Goal: Transaction & Acquisition: Purchase product/service

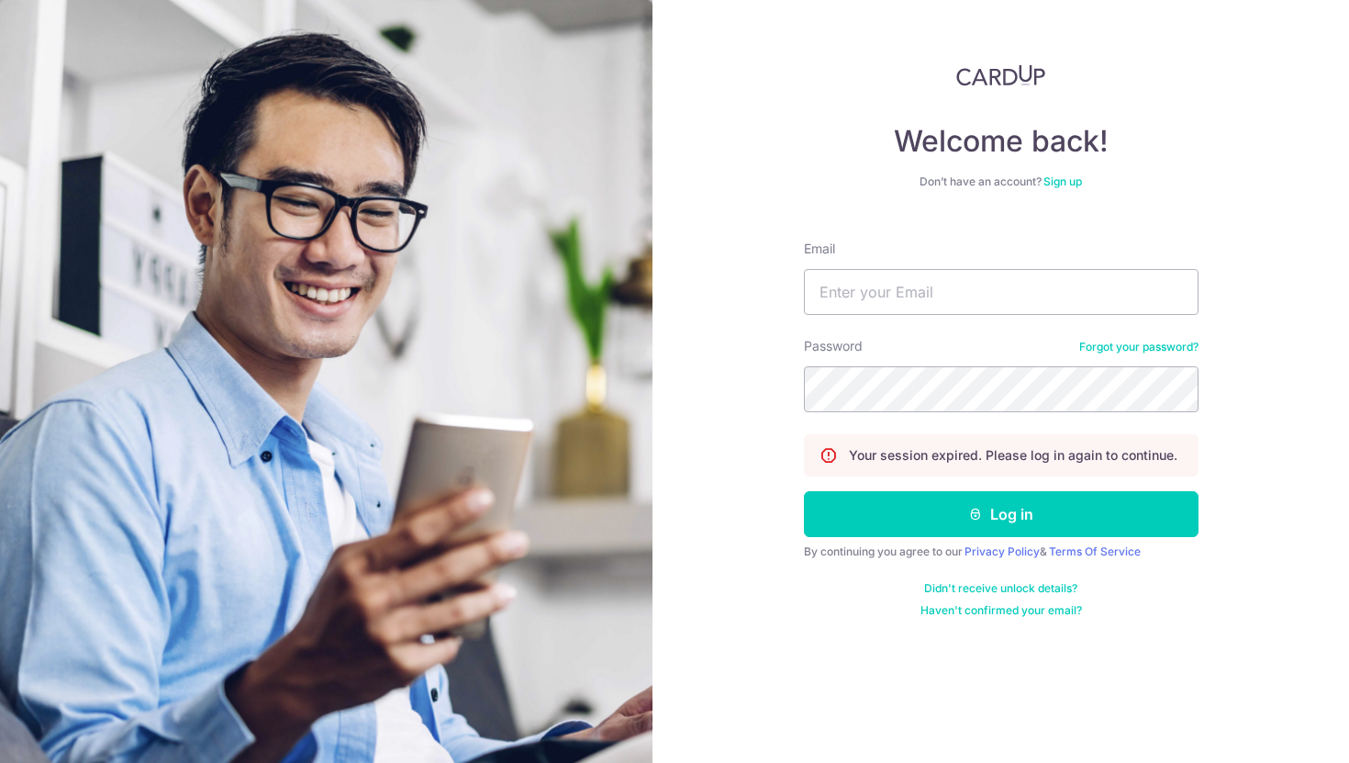
click at [948, 308] on input "Email" at bounding box center [1001, 292] width 395 height 46
type input "[PERSON_NAME][EMAIL_ADDRESS][DOMAIN_NAME]"
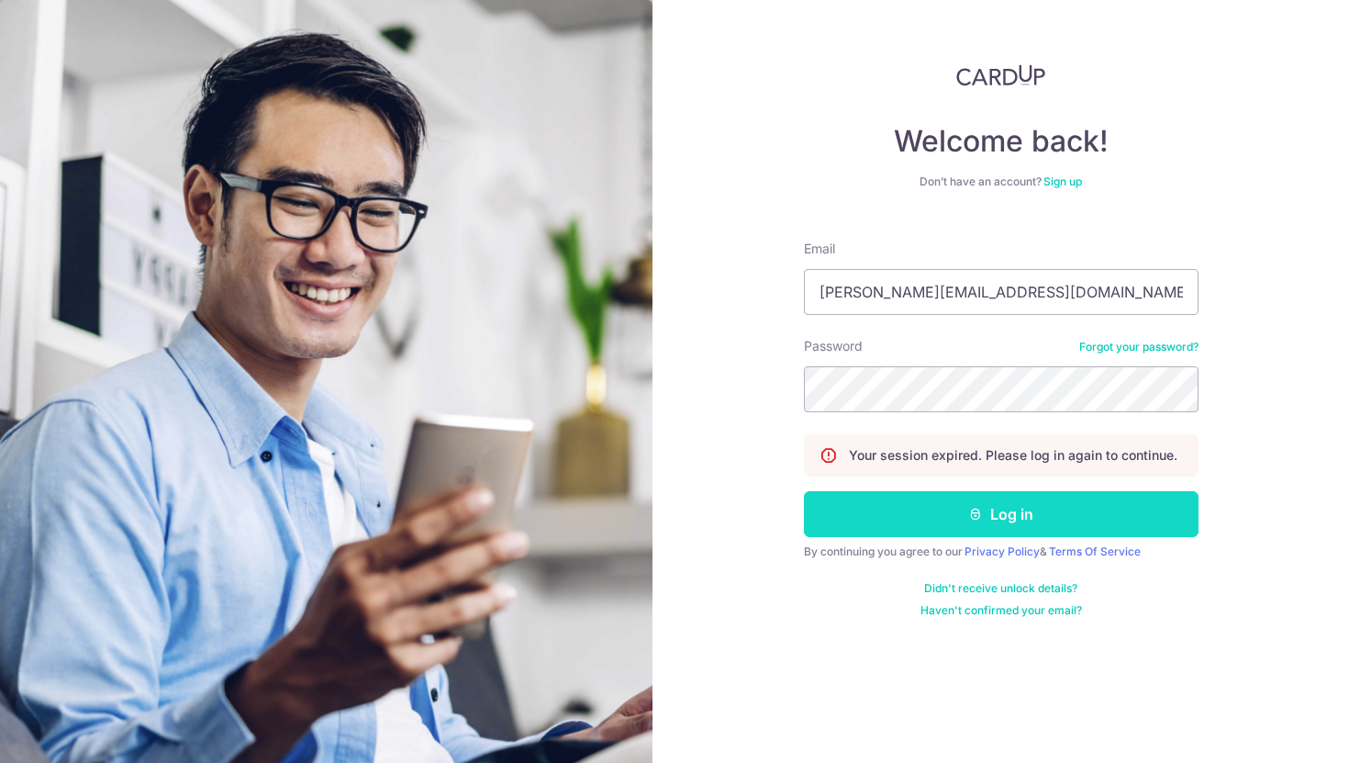
click at [946, 509] on button "Log in" at bounding box center [1001, 514] width 395 height 46
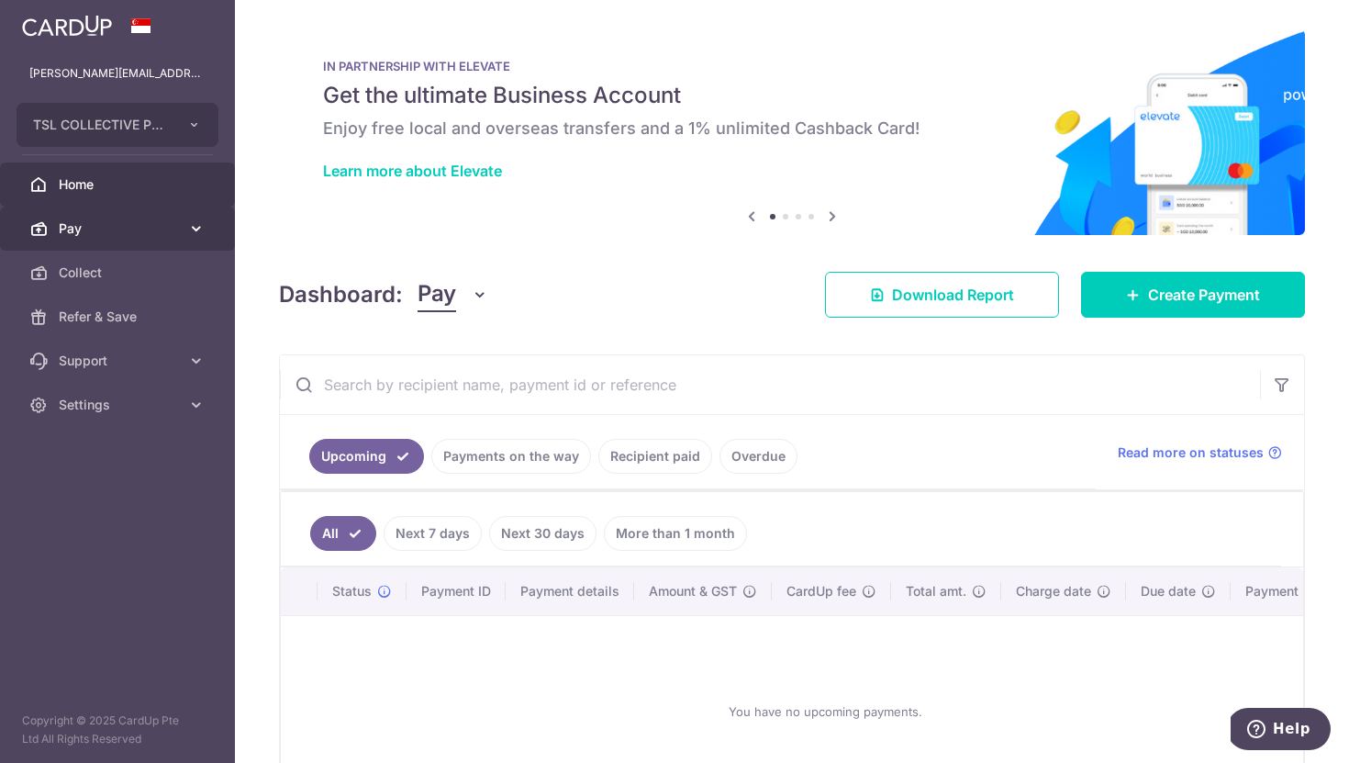
click at [127, 227] on span "Pay" at bounding box center [119, 228] width 121 height 18
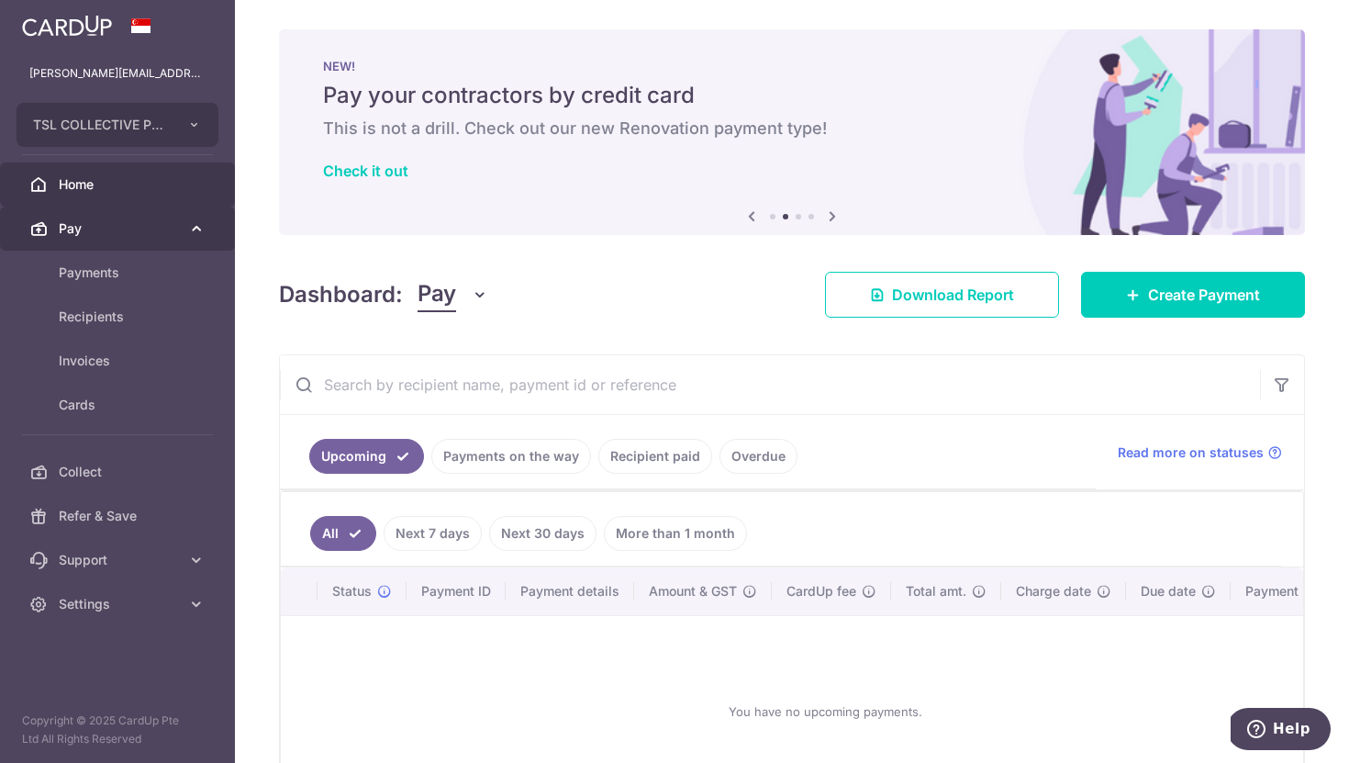
click at [69, 229] on span "Pay" at bounding box center [119, 228] width 121 height 18
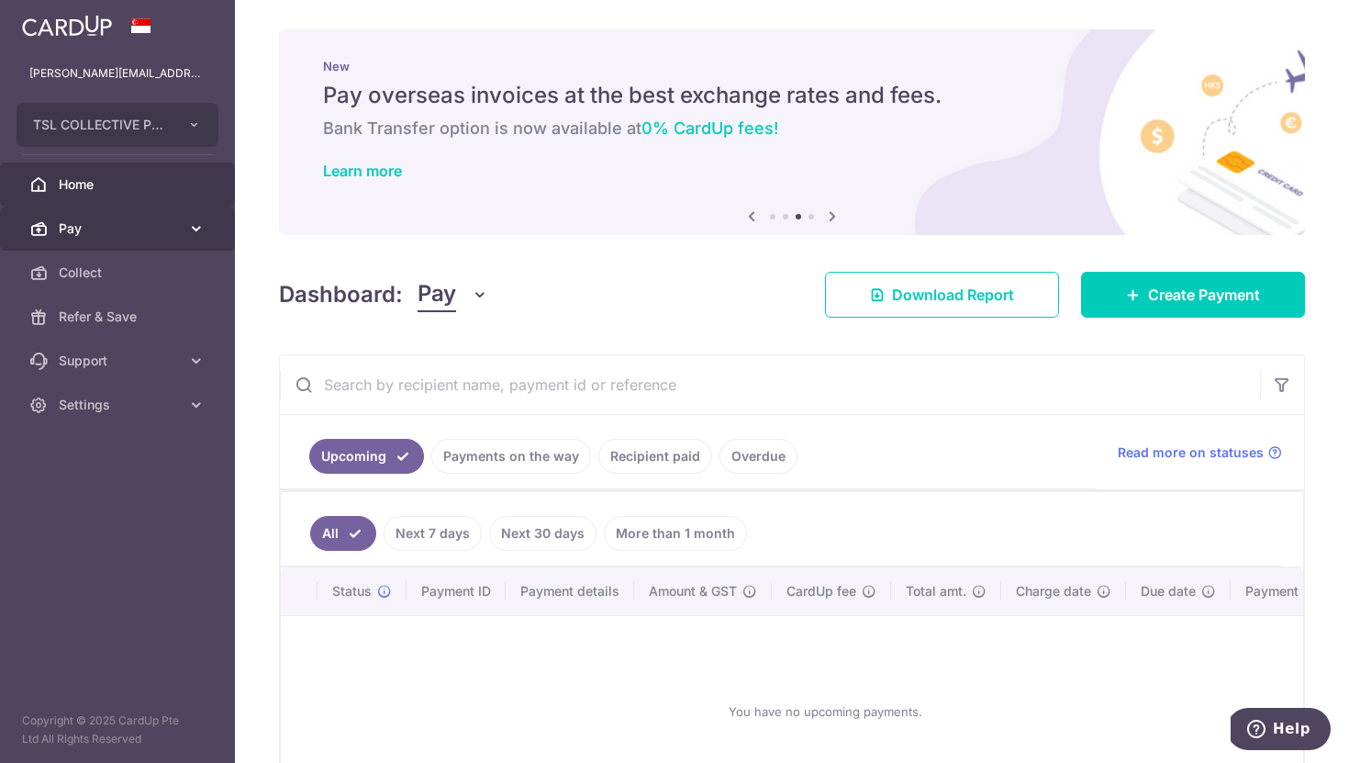
click at [78, 237] on span "Pay" at bounding box center [119, 228] width 121 height 18
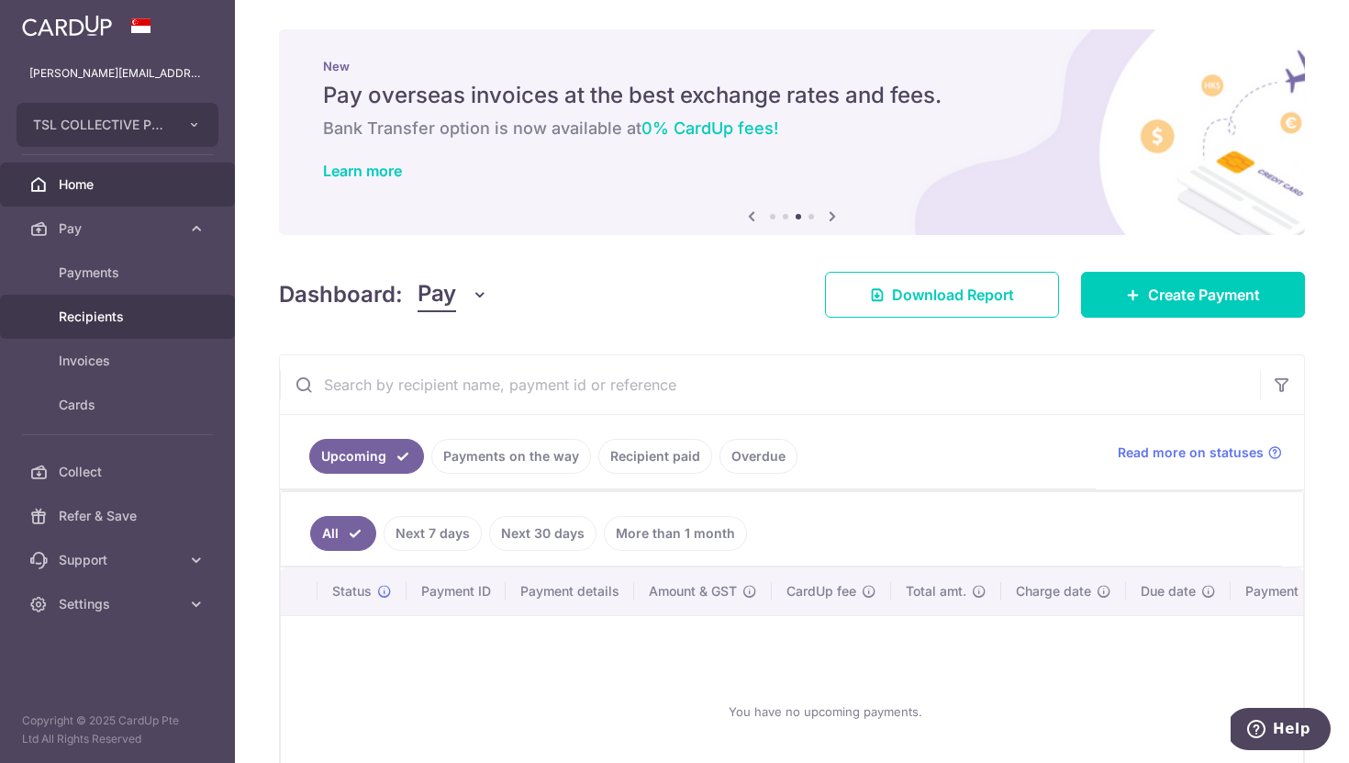
click at [90, 308] on span "Recipients" at bounding box center [119, 317] width 121 height 18
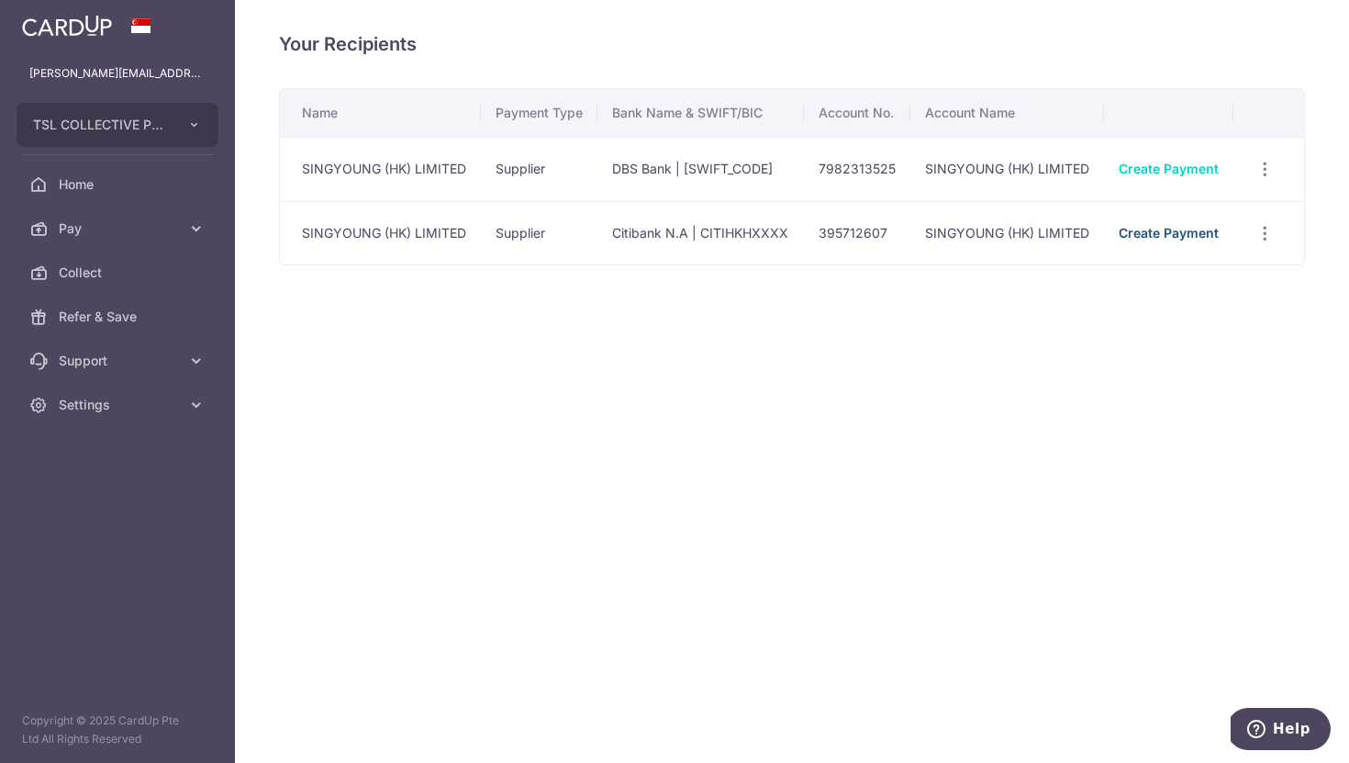
click at [1127, 228] on link "Create Payment" at bounding box center [1169, 233] width 100 height 16
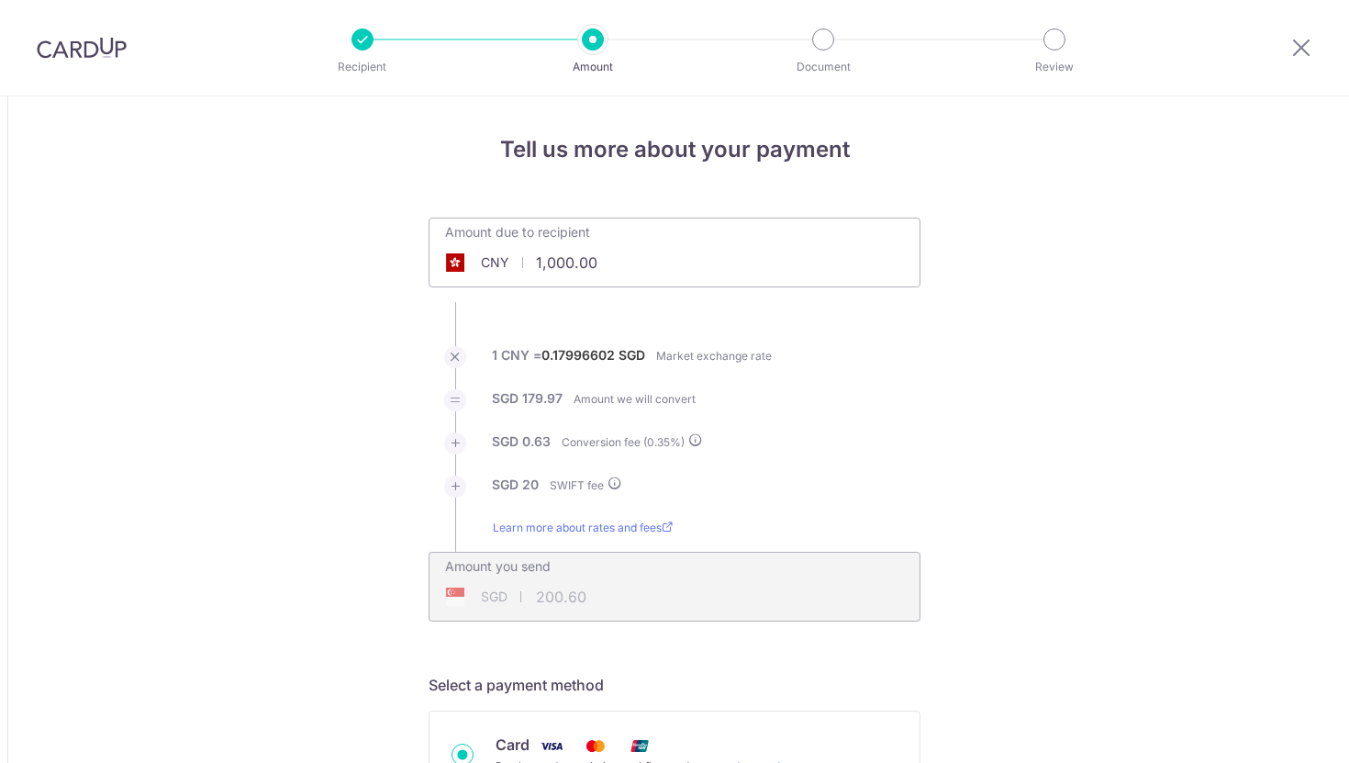
click at [675, 263] on div "Amount due to recipient CNY 1,000.00 1000" at bounding box center [675, 253] width 492 height 70
click at [581, 260] on input "1,000.00" at bounding box center [572, 262] width 284 height 42
paste input "65,2"
click at [574, 263] on input "165,200.00" at bounding box center [572, 262] width 284 height 42
click at [565, 263] on input "165,200.00" at bounding box center [572, 262] width 284 height 42
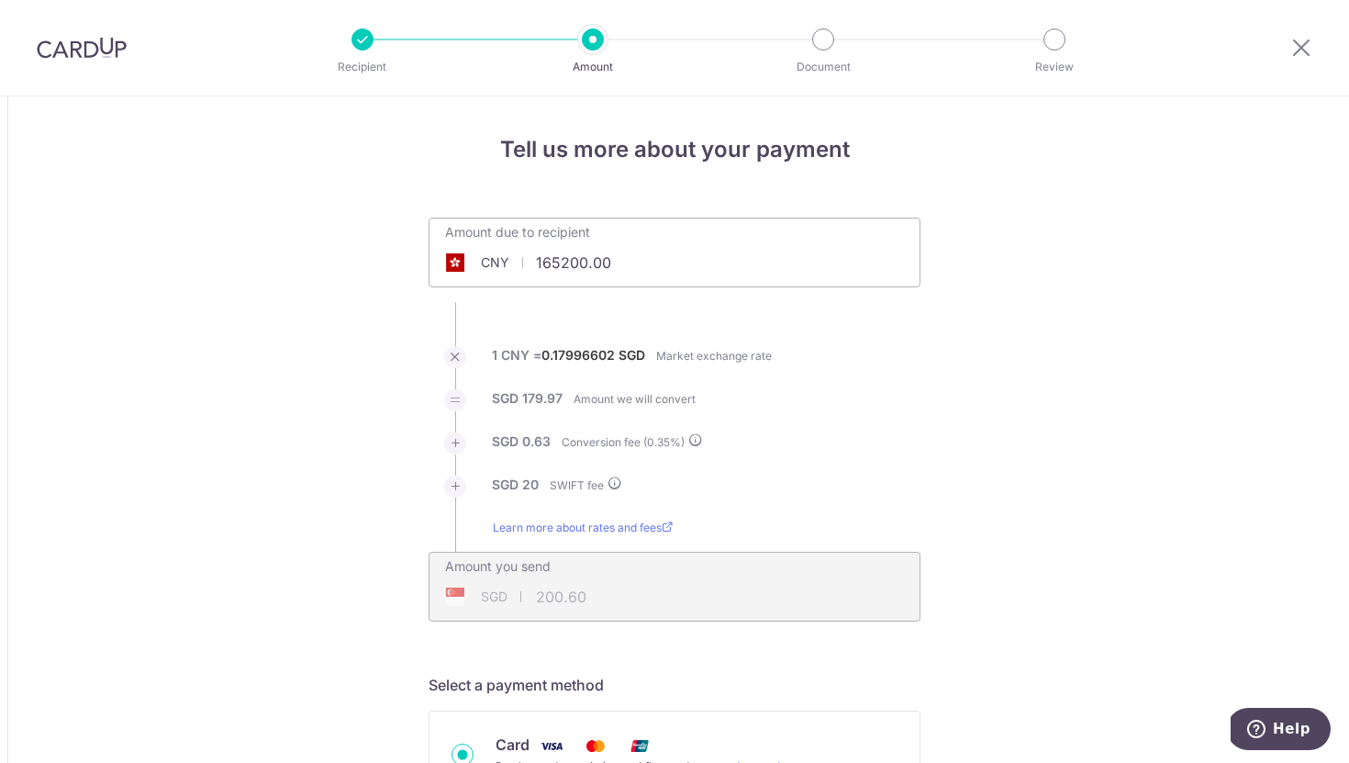
click at [810, 356] on li "1 CNY = 0.17996602 SGD Market exchange rate" at bounding box center [675, 367] width 492 height 43
type input "165,200.00"
type input "29,855.23"
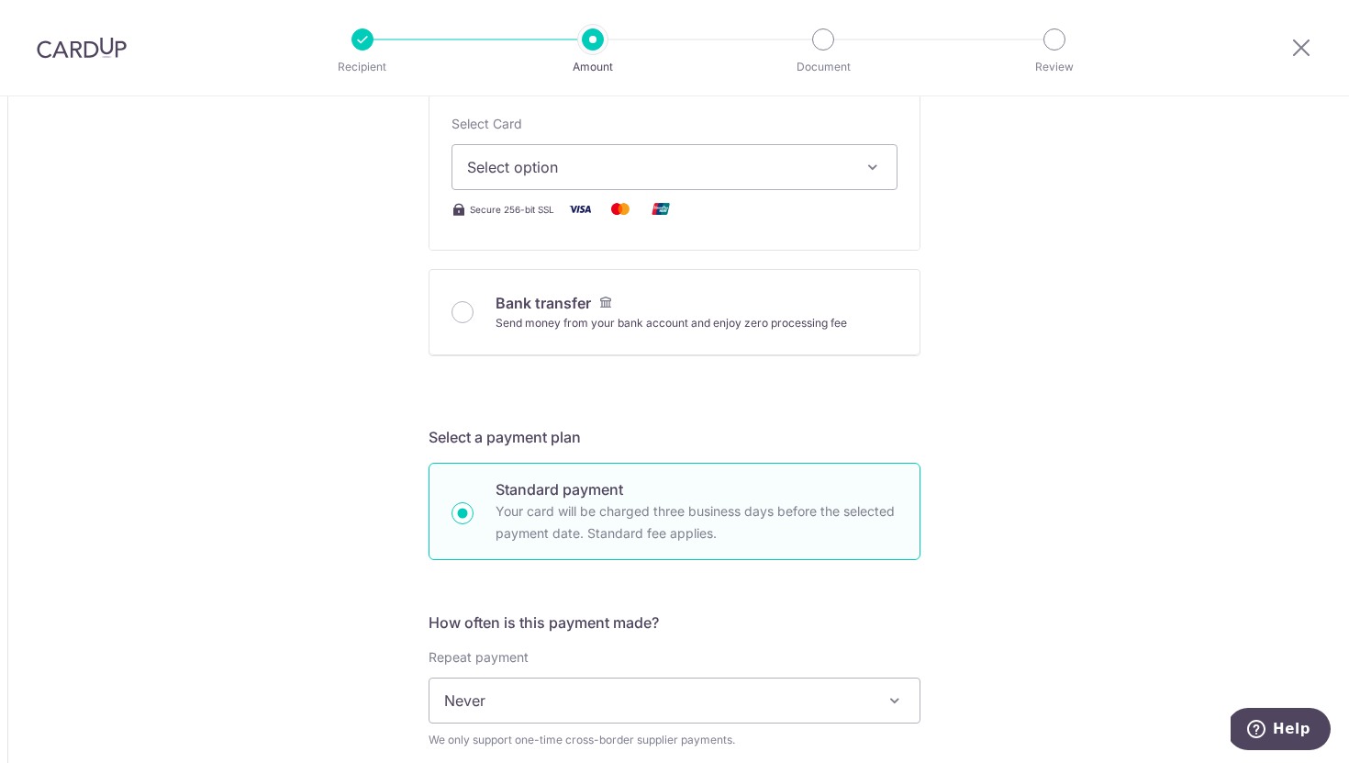
scroll to position [537, 0]
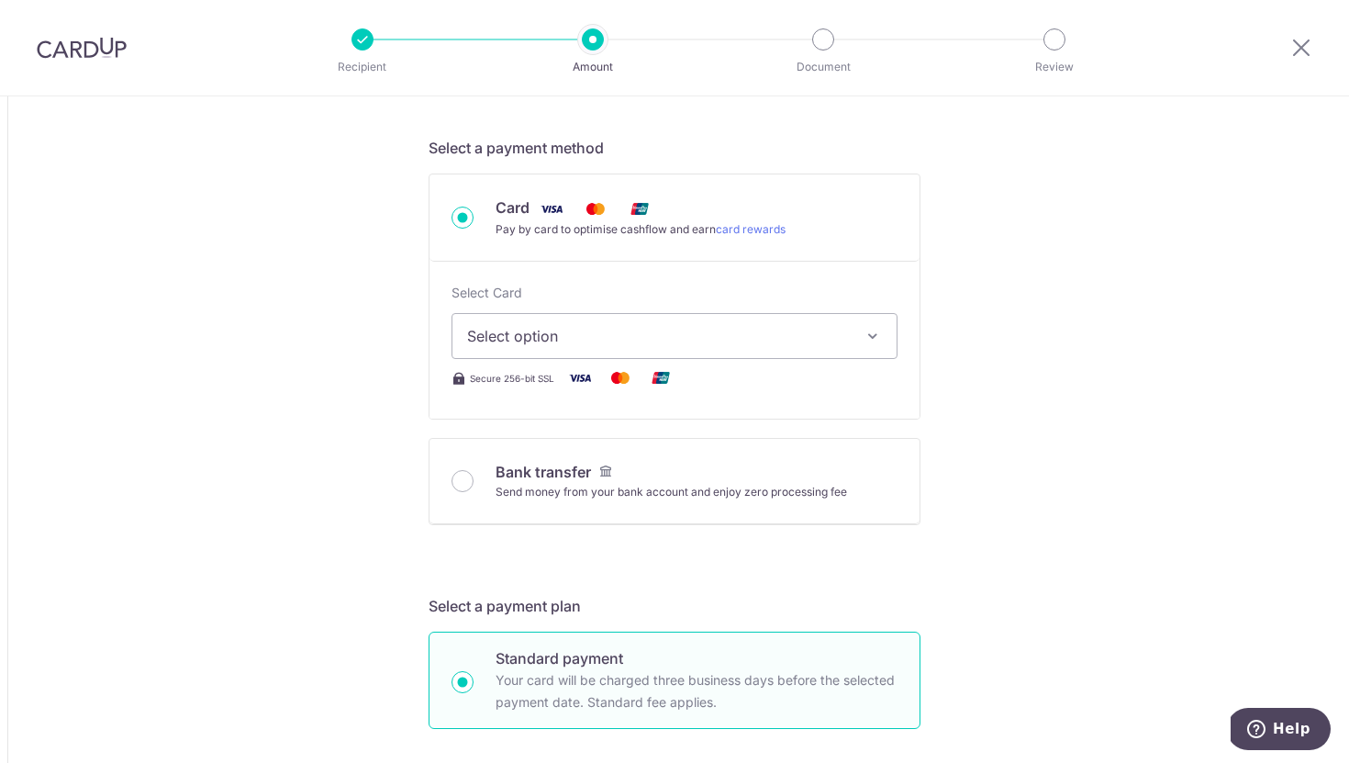
click at [553, 338] on span "Select option" at bounding box center [658, 336] width 382 height 22
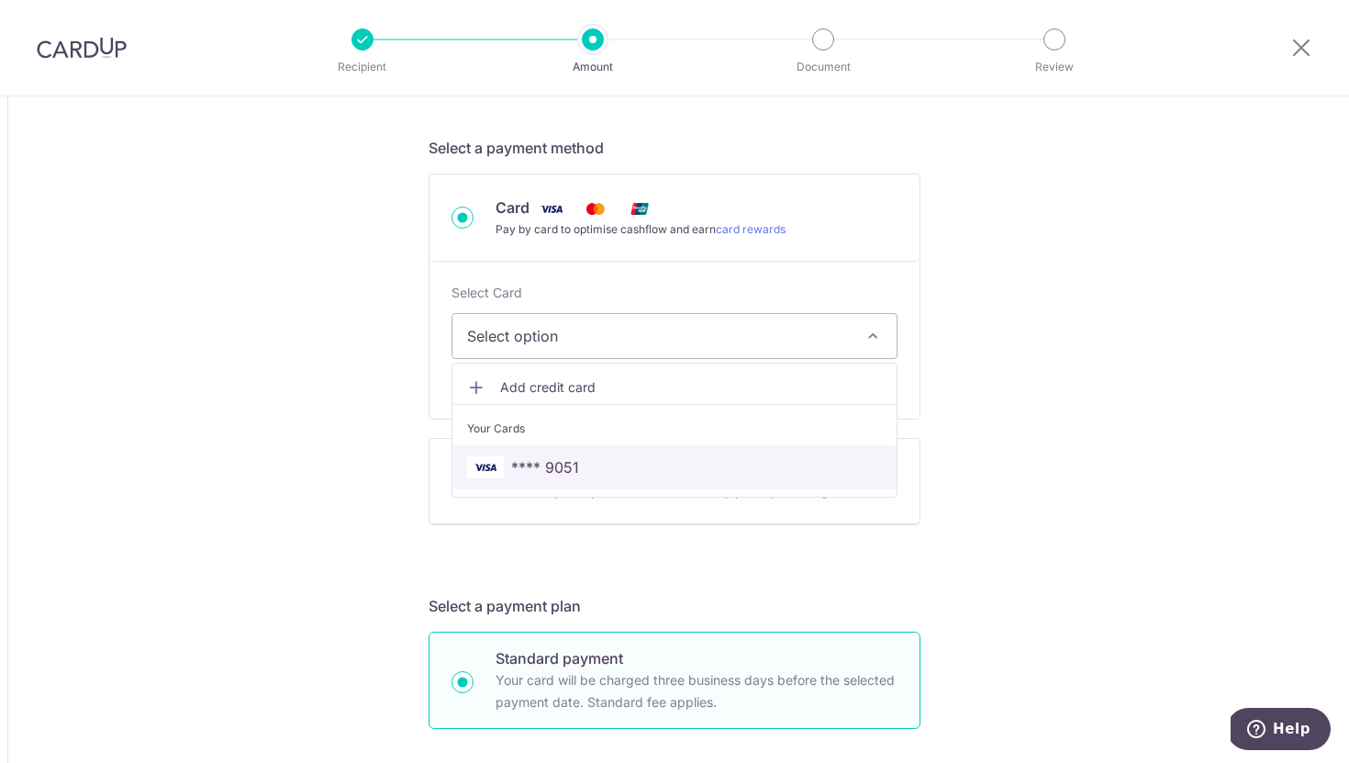
click at [554, 470] on span "**** 9051" at bounding box center [545, 467] width 68 height 22
type input "165,200.00"
type input "29,853.56"
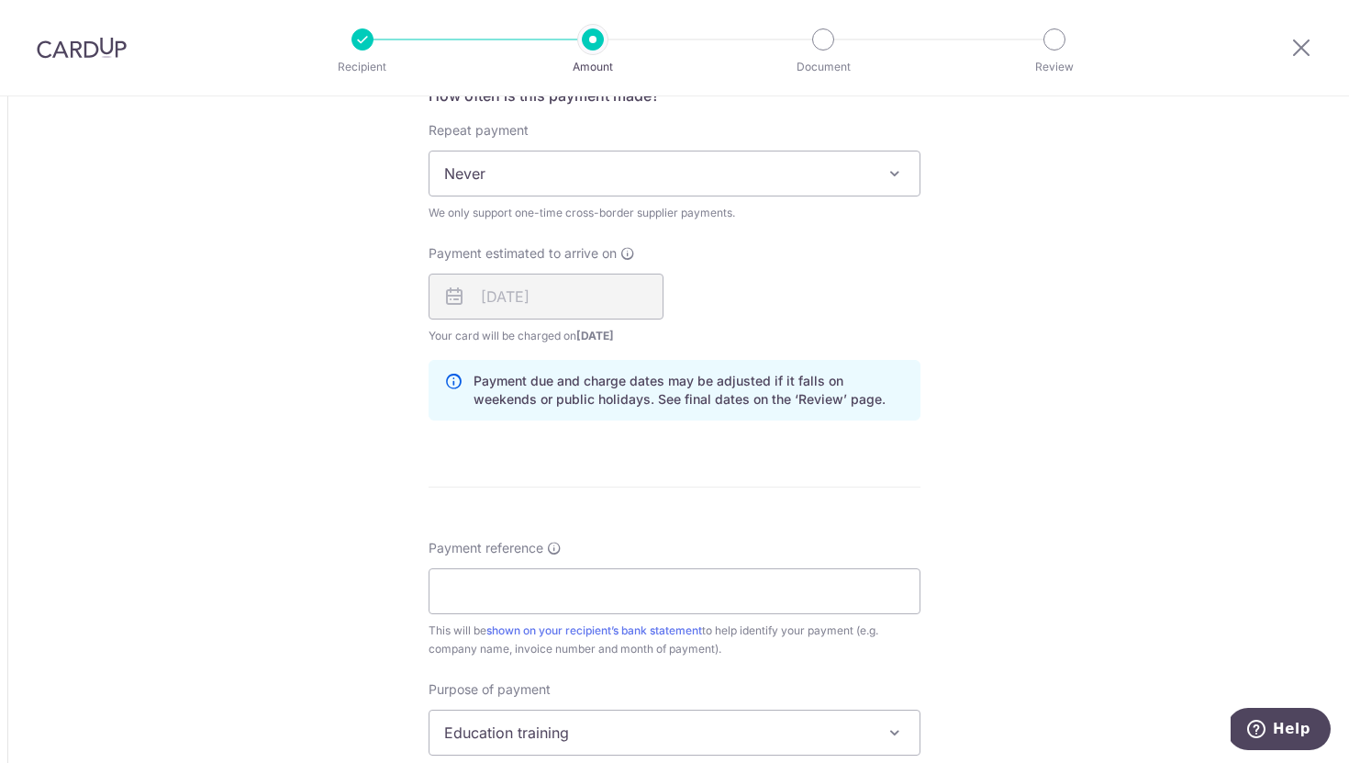
scroll to position [1244, 0]
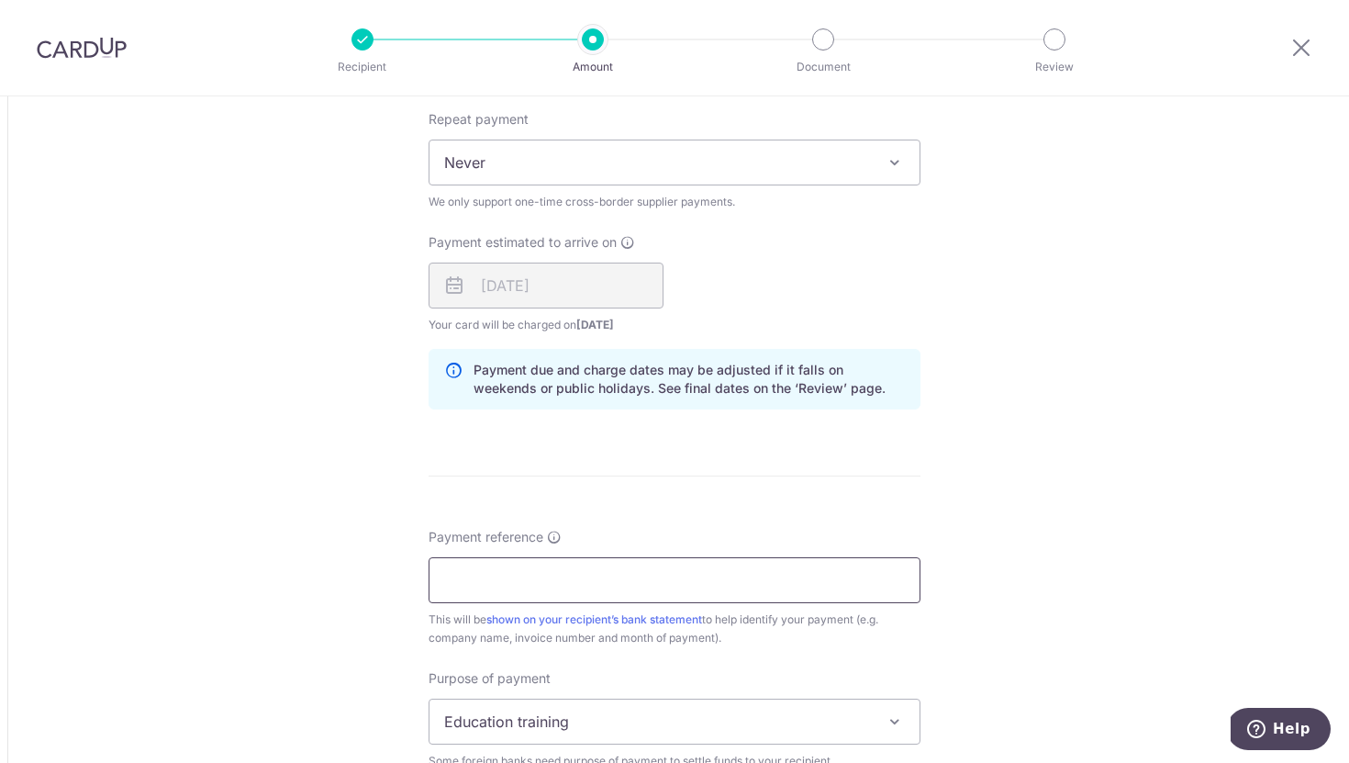
click at [717, 597] on input "Payment reference" at bounding box center [675, 580] width 492 height 46
paste input "SS-20250424-001"
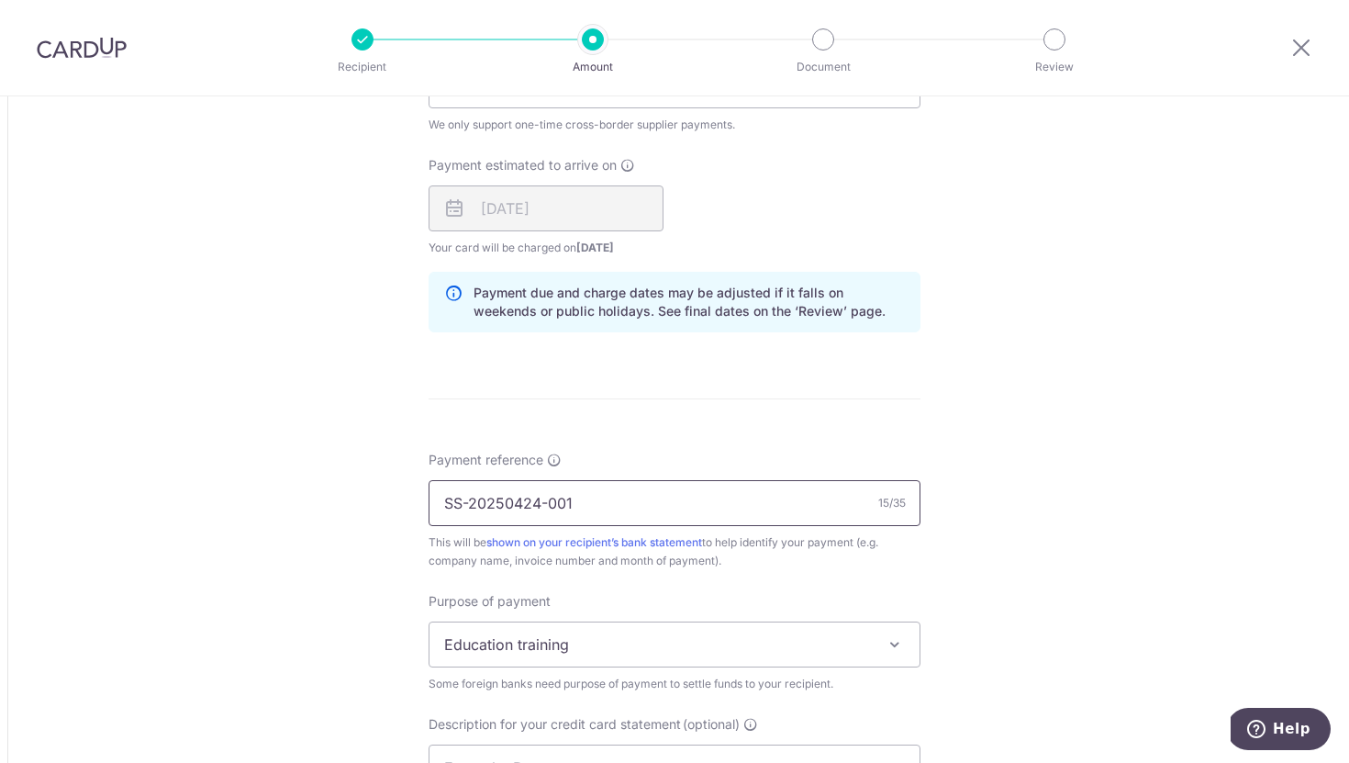
scroll to position [1424, 0]
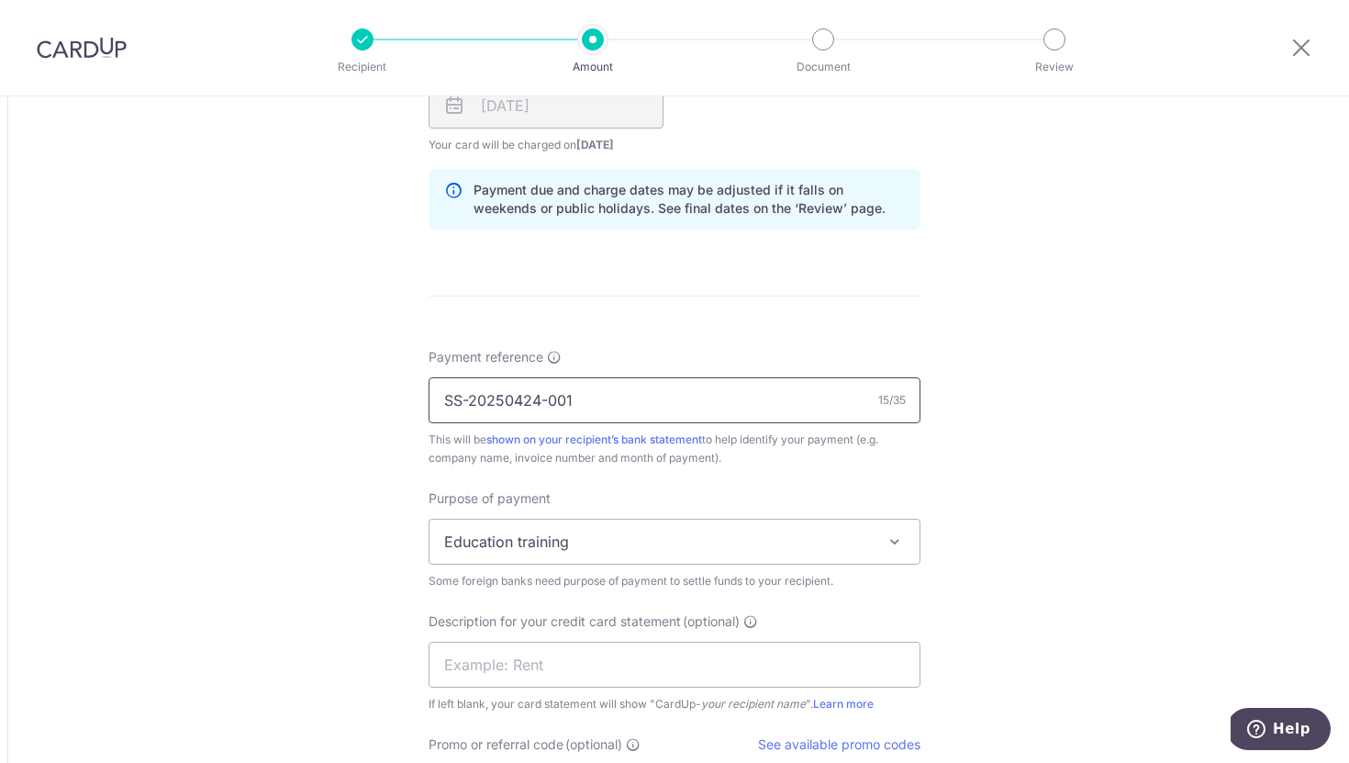
type input "SS-20250424-001"
click at [631, 548] on span "Education training" at bounding box center [675, 542] width 490 height 44
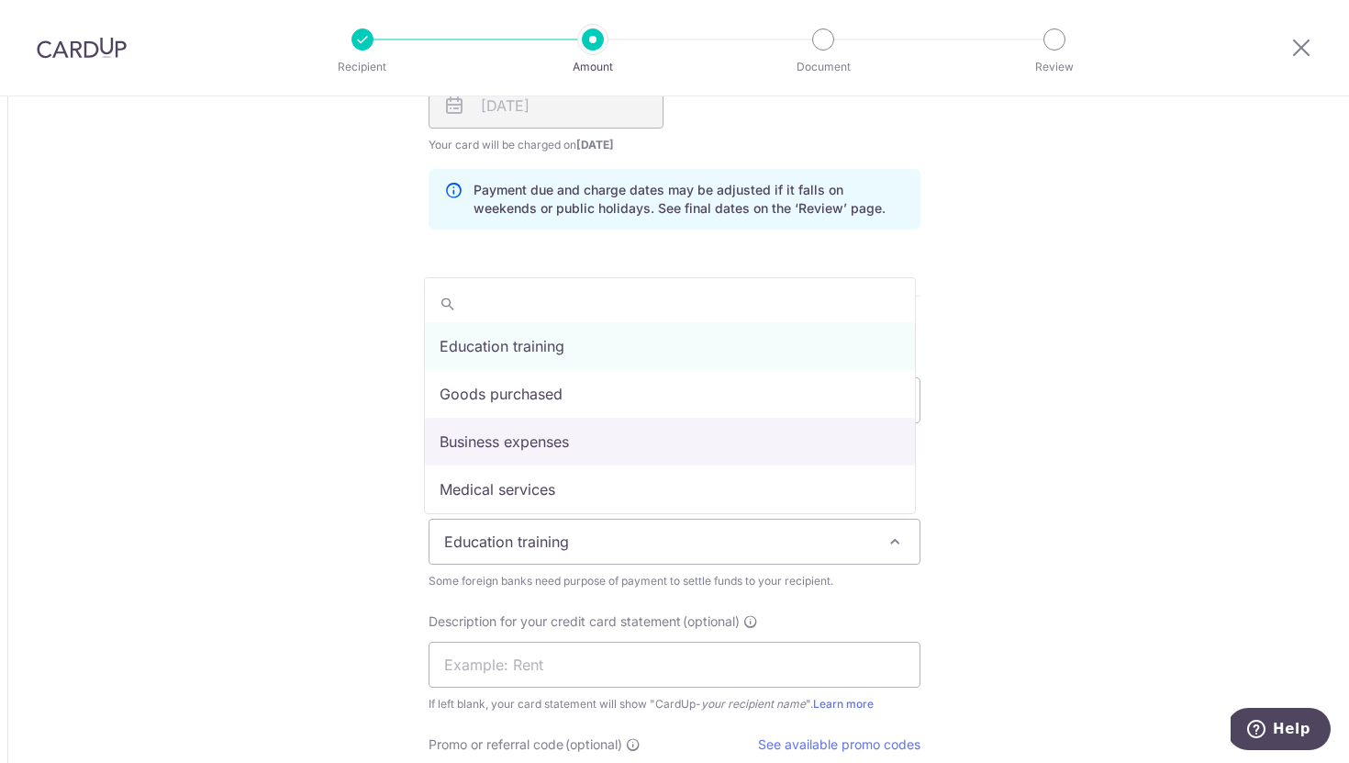
select select "Business expenses"
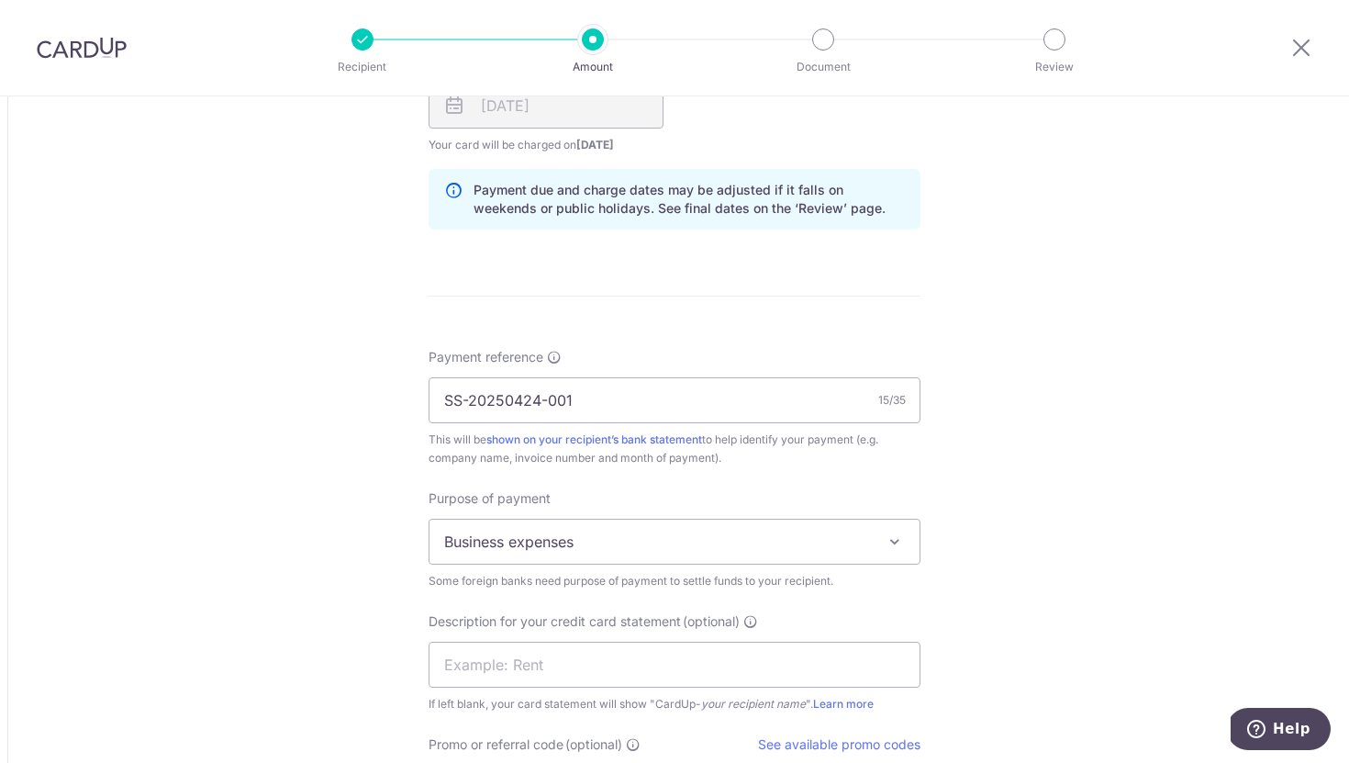
click at [543, 500] on label "Purpose of payment" at bounding box center [490, 498] width 122 height 18
click at [430, 519] on select "Education training Goods purchased Business expenses Medical services Professio…" at bounding box center [429, 519] width 1 height 1
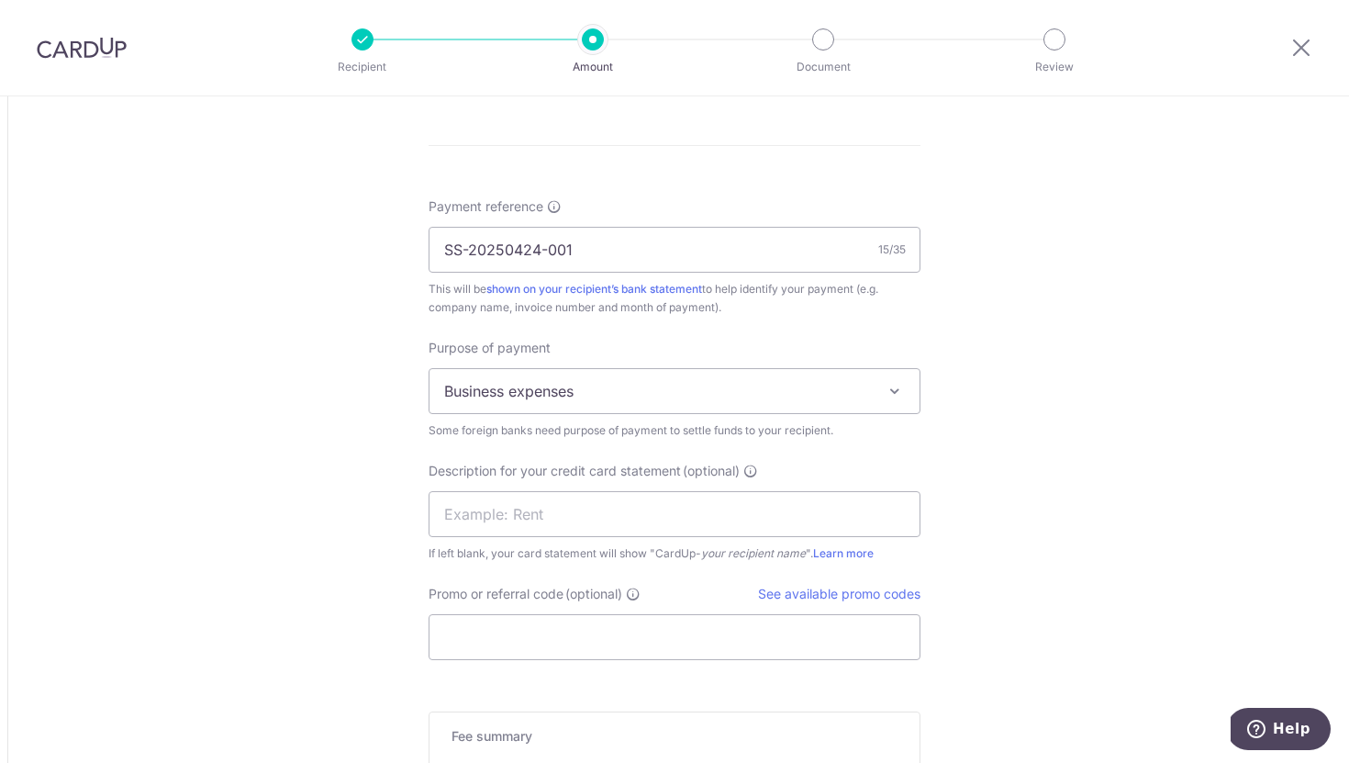
scroll to position [1575, 0]
click at [543, 500] on input "text" at bounding box center [675, 513] width 492 height 46
type input "x"
type input "XINYA PO"
click at [555, 635] on input "Promo or referral code (optional)" at bounding box center [675, 636] width 492 height 46
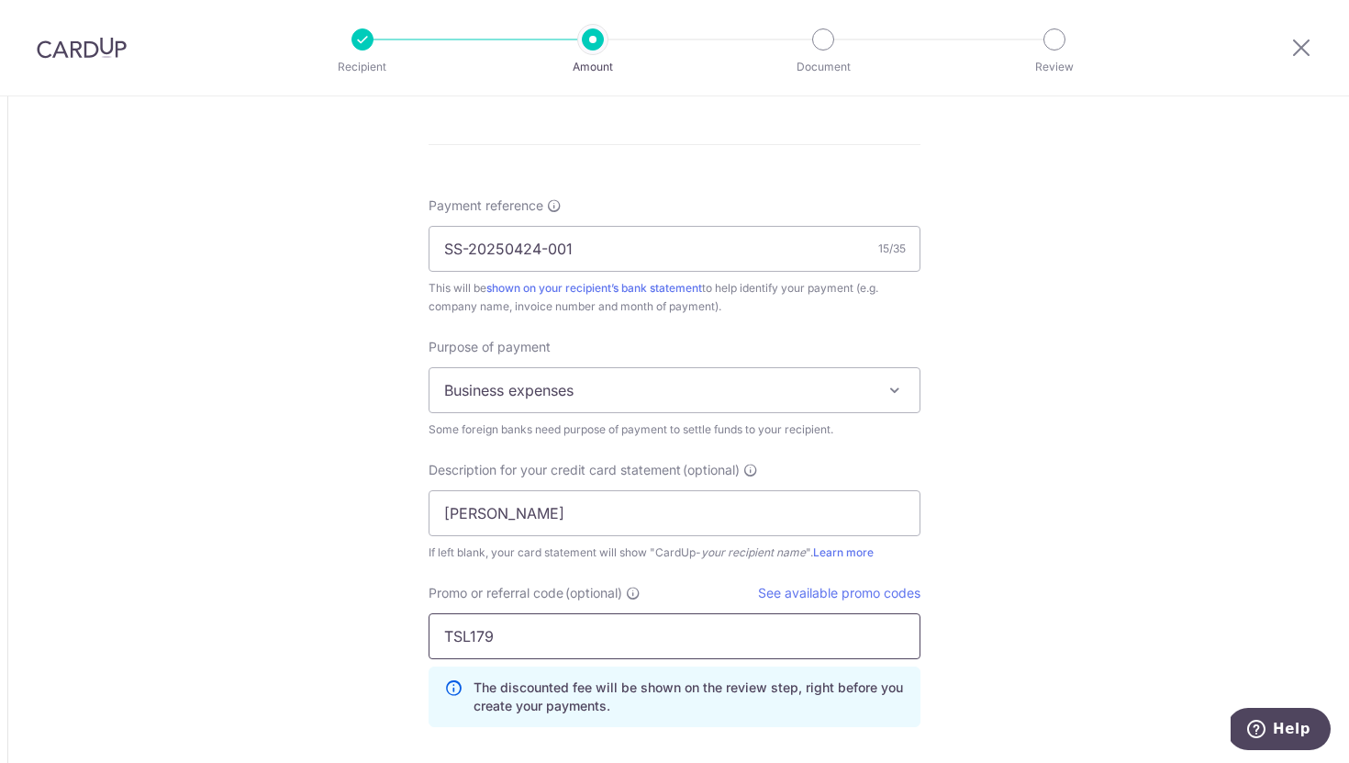
type input "TSL179"
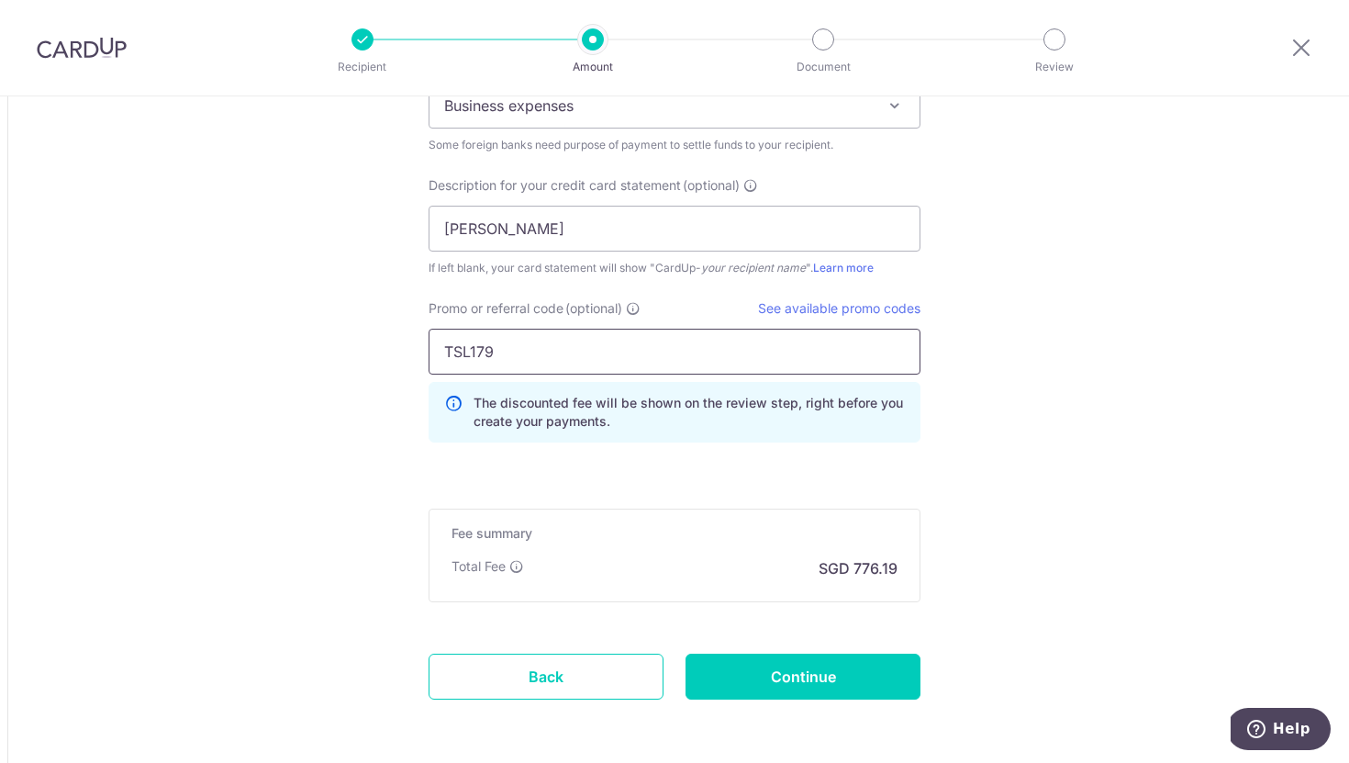
scroll to position [1933, 0]
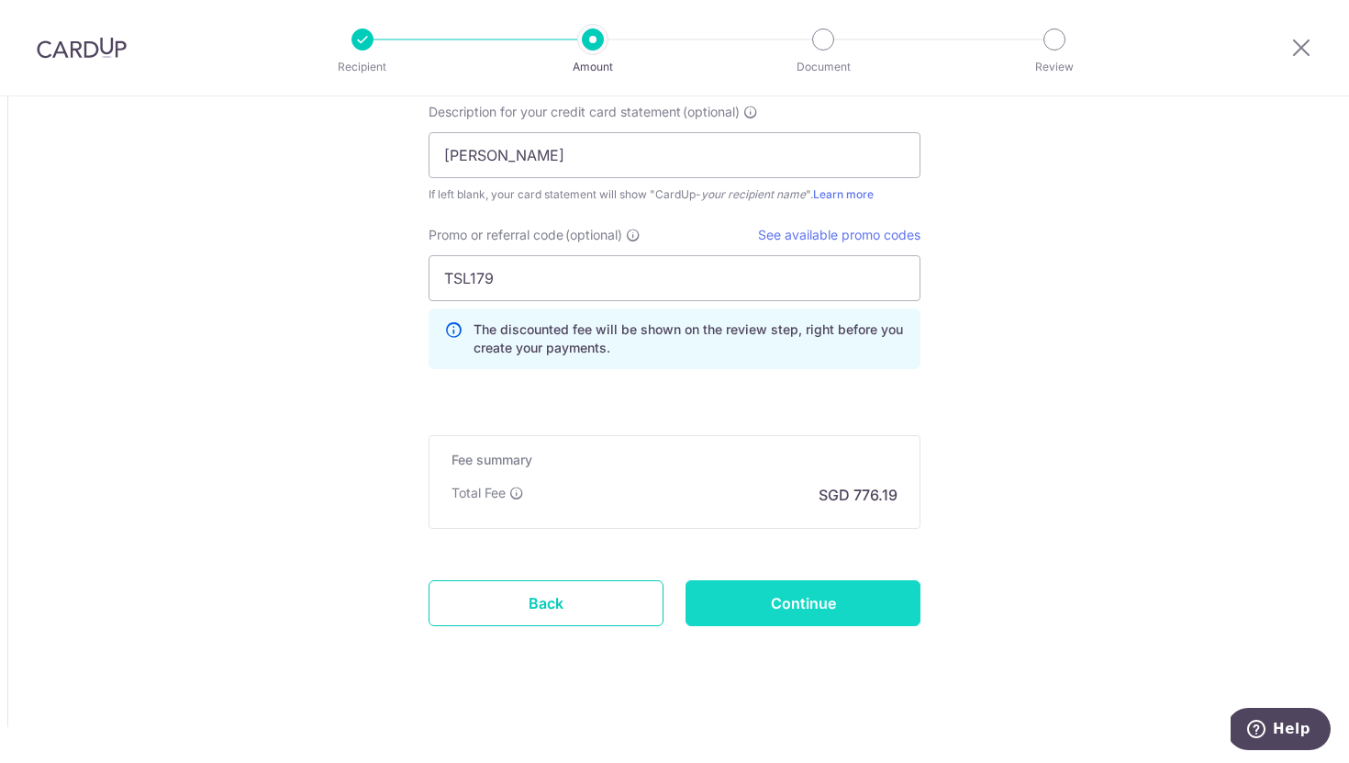
click at [762, 605] on input "Continue" at bounding box center [803, 603] width 235 height 46
type input "Create Schedule"
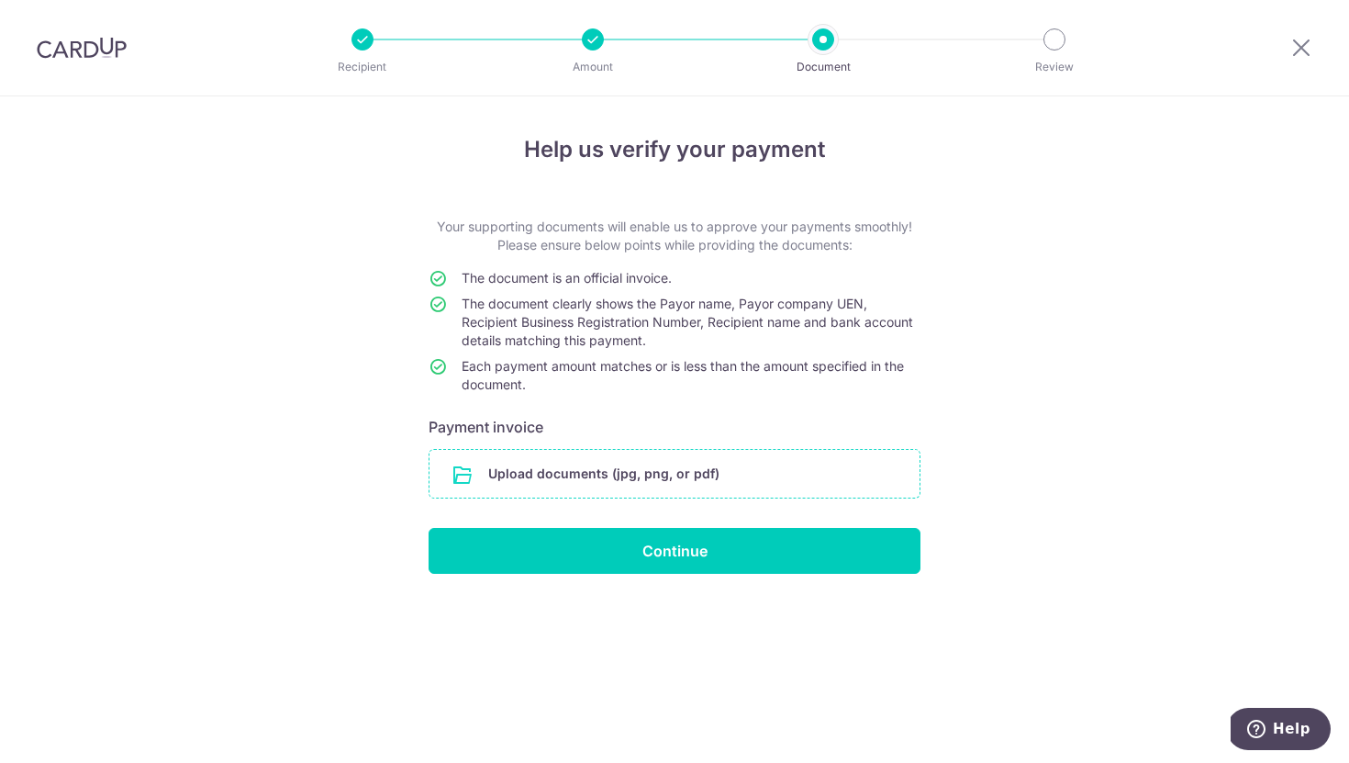
click at [599, 476] on input "file" at bounding box center [675, 474] width 490 height 48
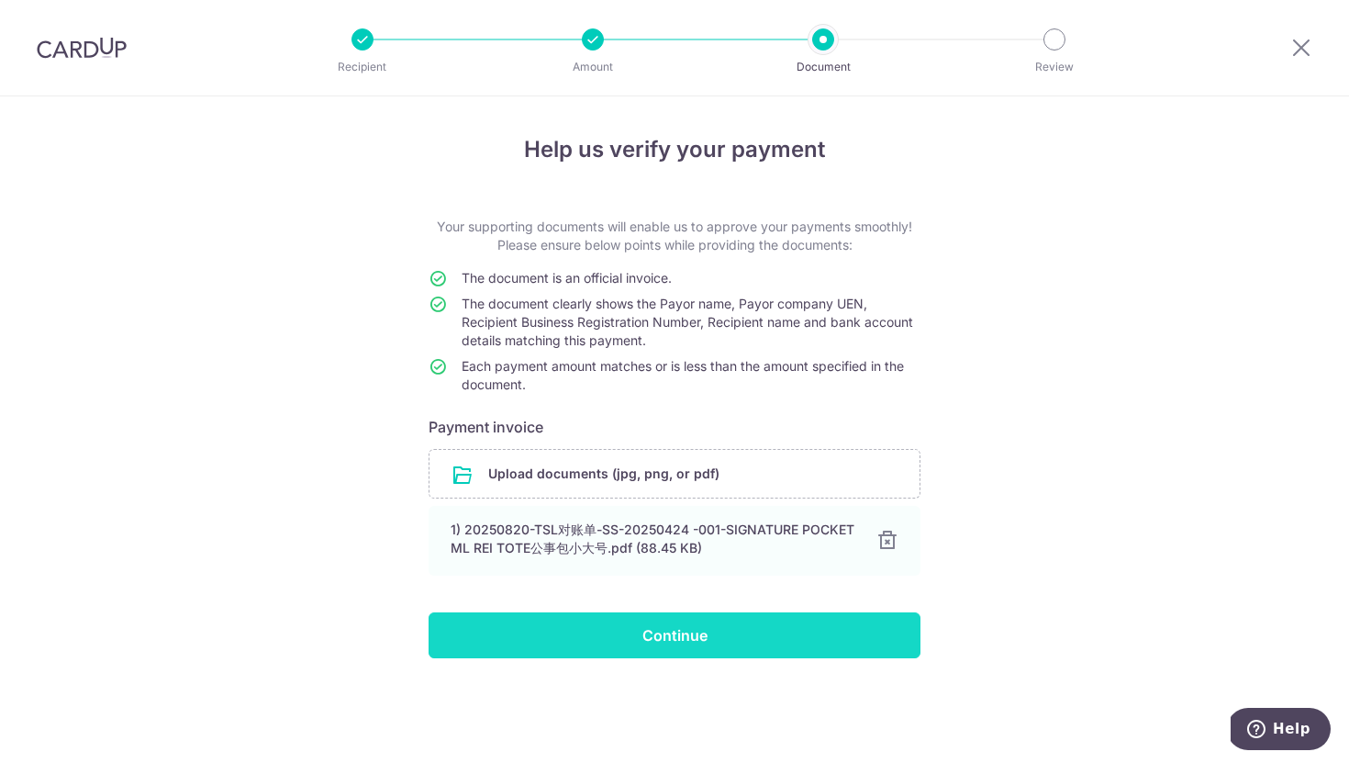
click at [853, 638] on input "Continue" at bounding box center [675, 635] width 492 height 46
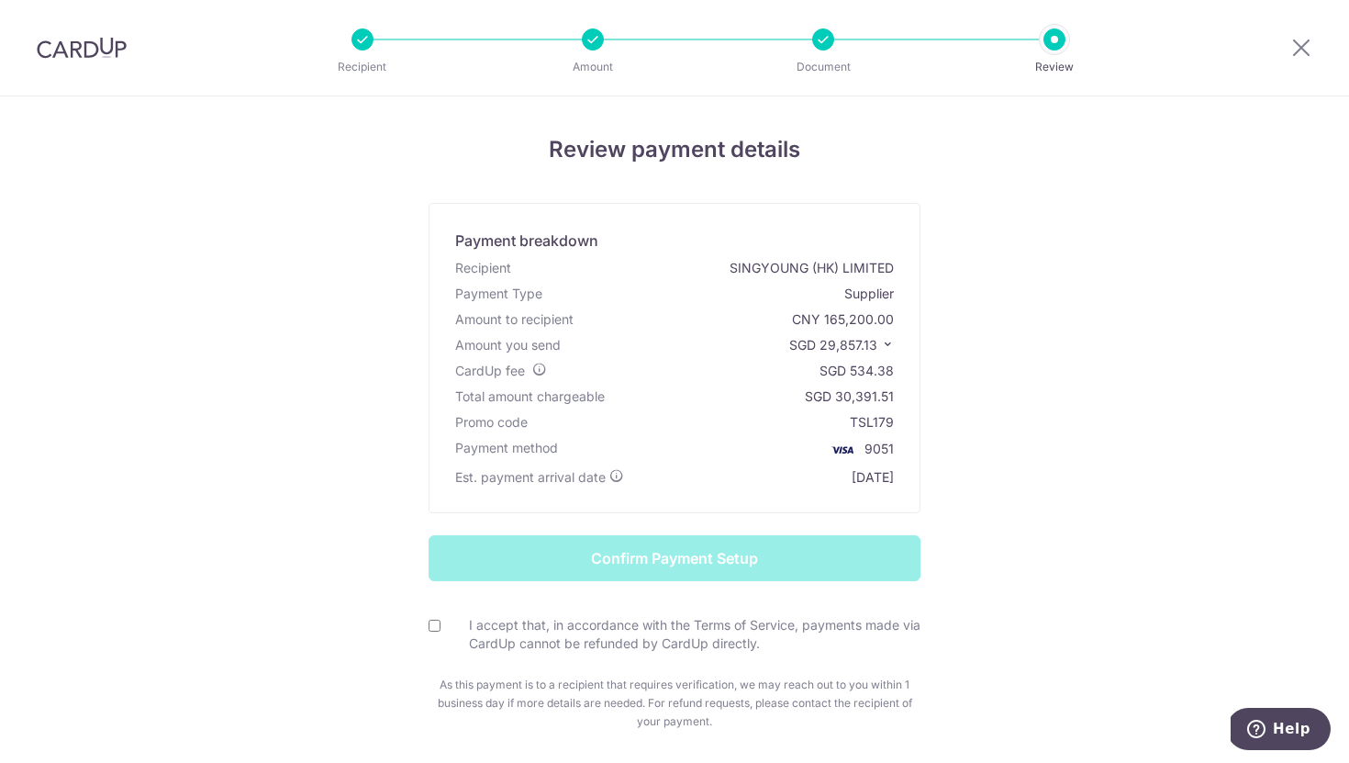
click at [423, 624] on form "Confirm Payment Setup I accept that, in accordance with the Terms of Service, p…" at bounding box center [675, 633] width 1074 height 196
click at [429, 624] on input "I accept that, in accordance with the Terms of Service, payments made via CardU…" at bounding box center [435, 626] width 12 height 12
checkbox input "true"
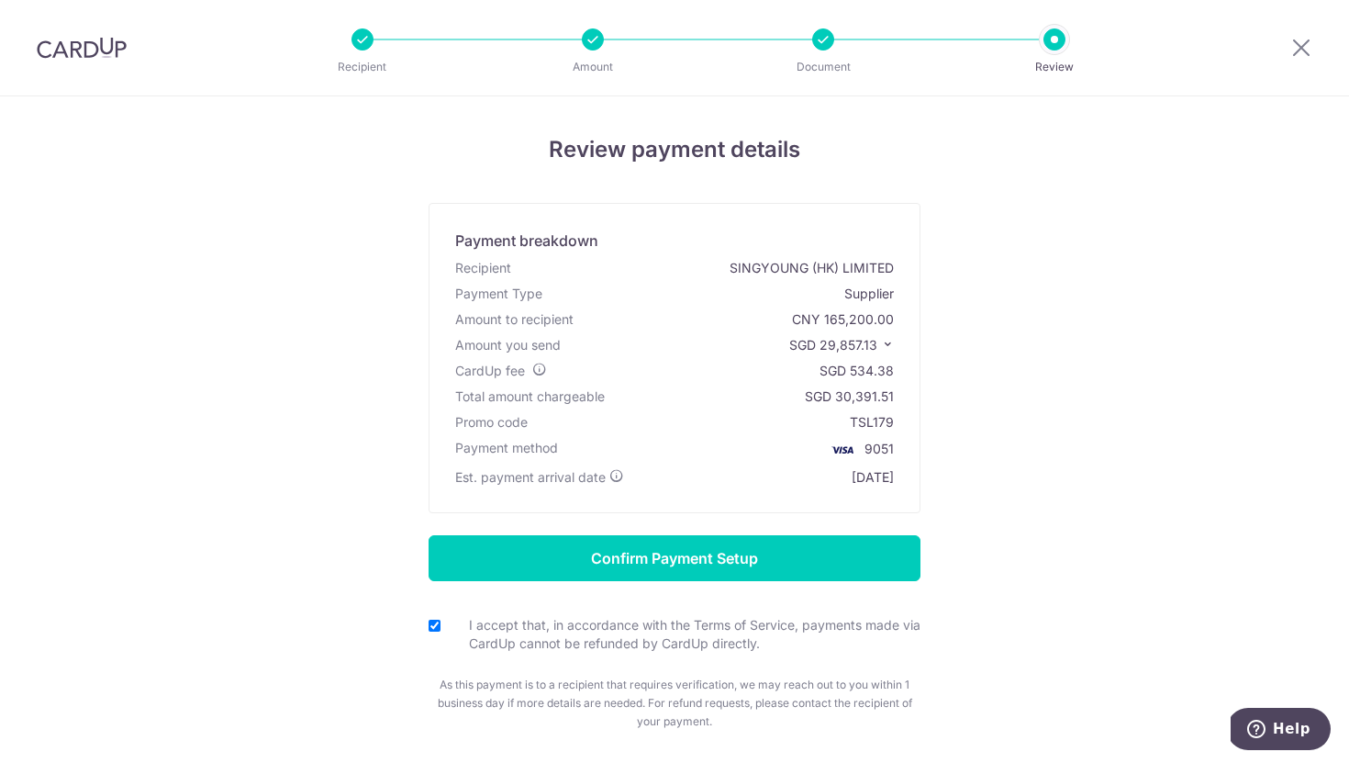
click at [866, 347] on span "SGD 29,857.13" at bounding box center [833, 345] width 88 height 16
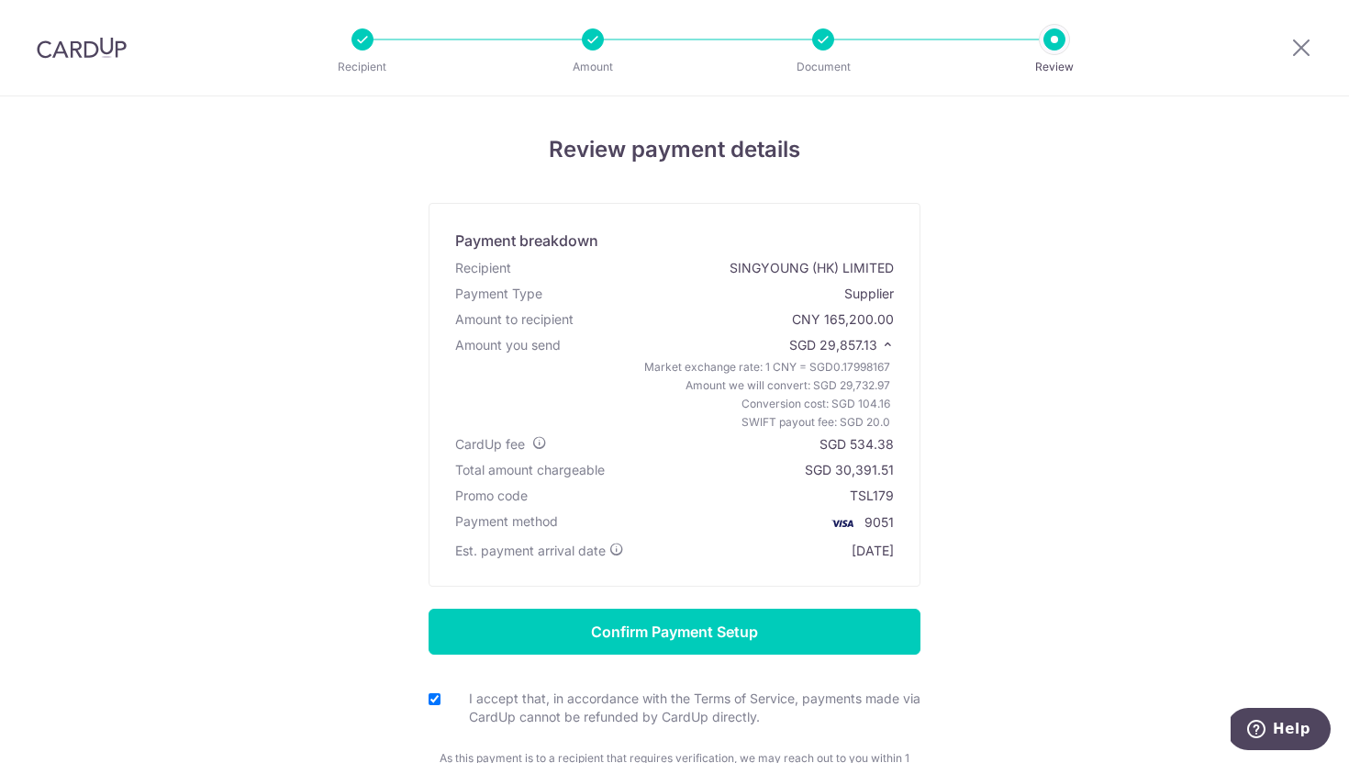
click at [866, 347] on span "SGD 29,857.13" at bounding box center [833, 345] width 88 height 16
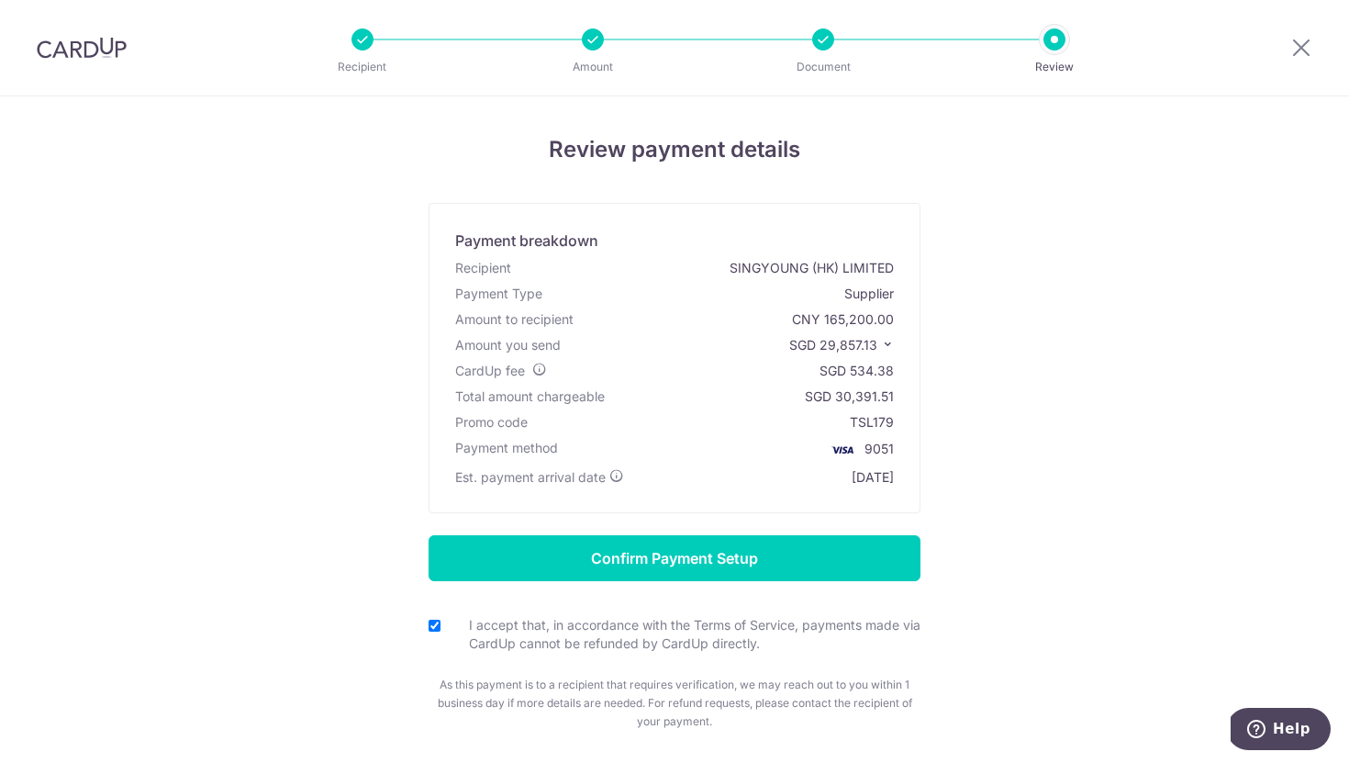
drag, startPoint x: 834, startPoint y: 395, endPoint x: 896, endPoint y: 394, distance: 62.4
click at [896, 394] on div "Payment breakdown Recipient SINGYOUNG (HK) LIMITED Payment Type Supplier Amount…" at bounding box center [675, 358] width 492 height 310
copy div "30,391.51"
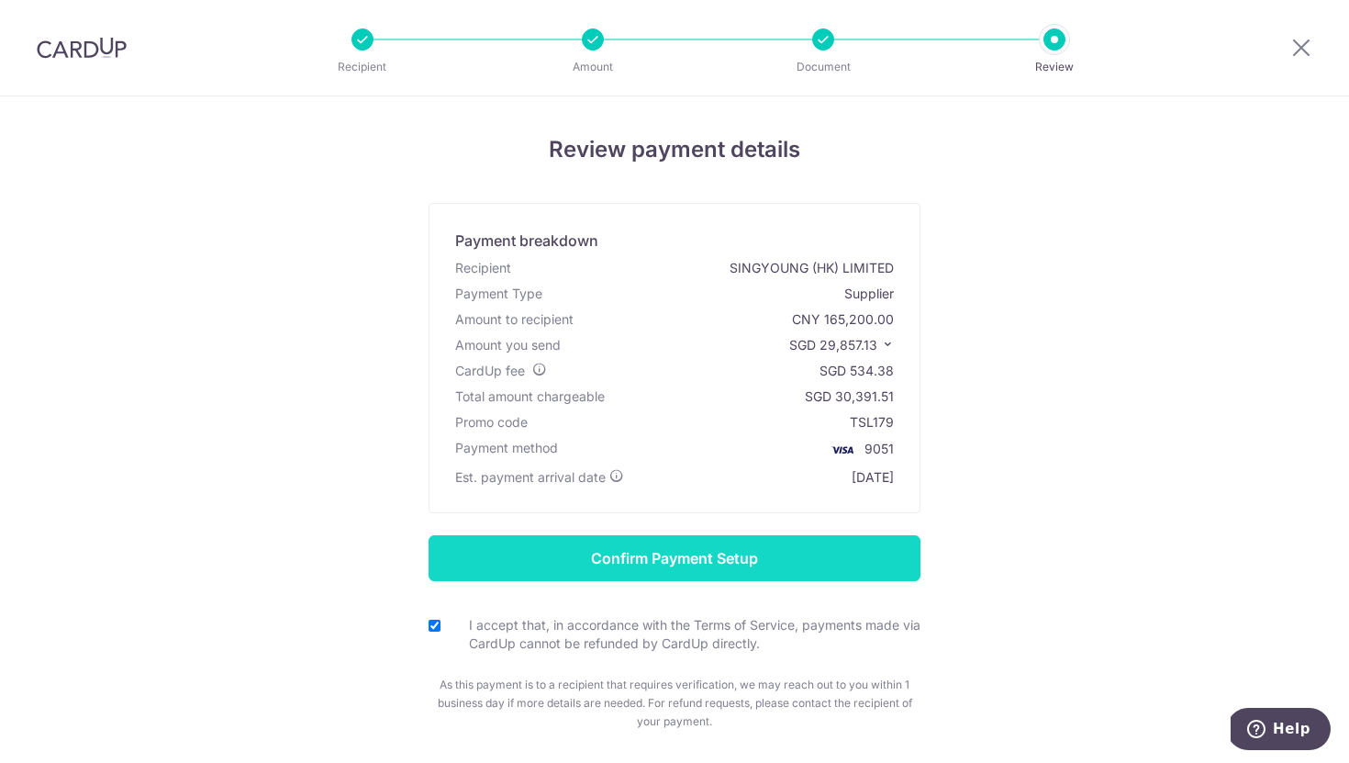
click at [789, 553] on input "Confirm Payment Setup" at bounding box center [675, 558] width 492 height 46
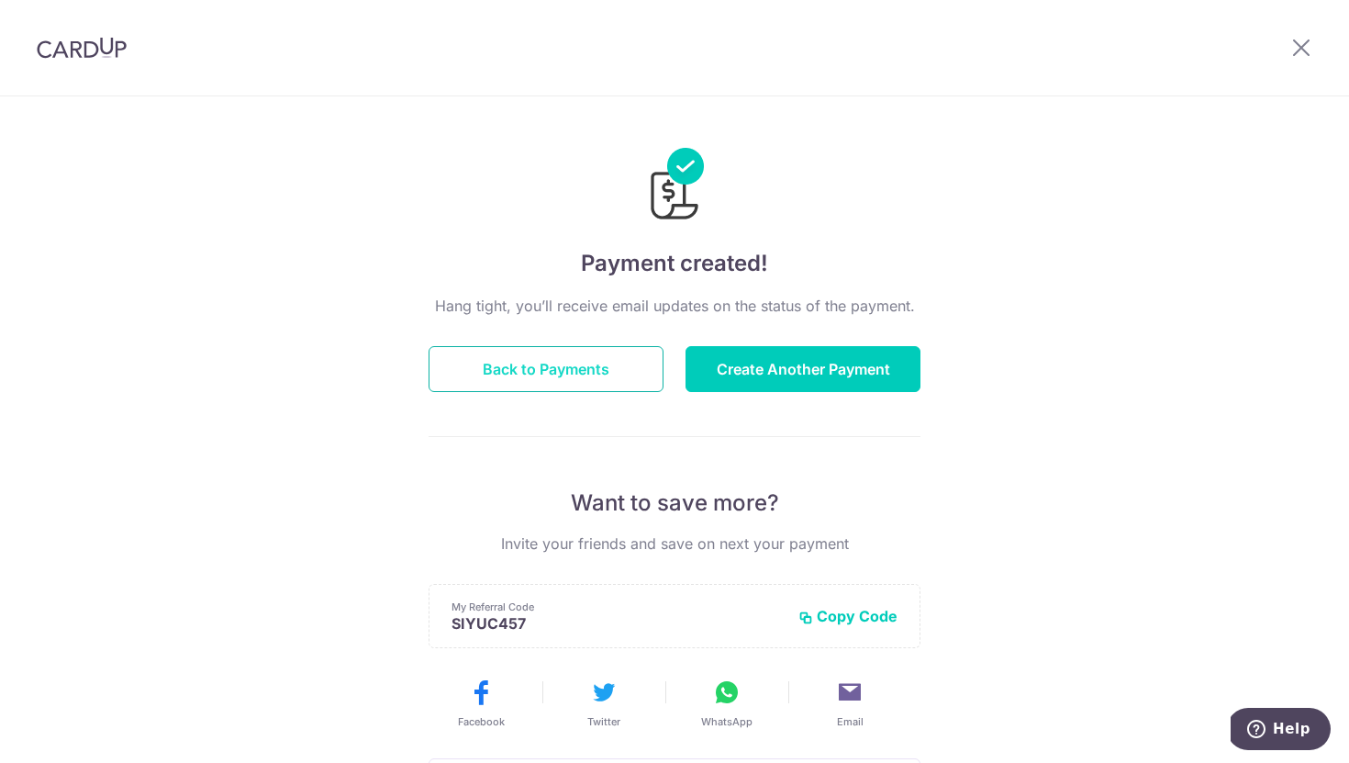
click at [621, 387] on button "Back to Payments" at bounding box center [546, 369] width 235 height 46
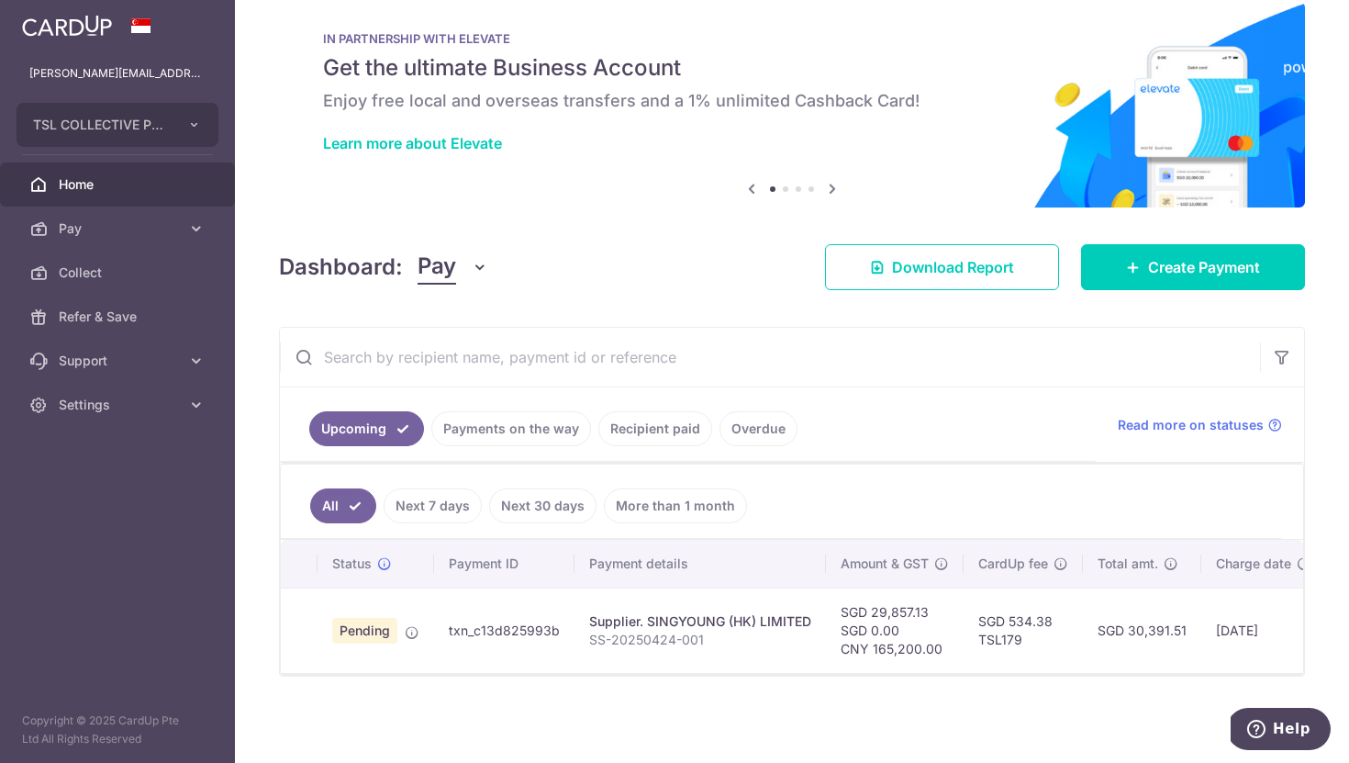
scroll to position [38, 0]
drag, startPoint x: 1125, startPoint y: 620, endPoint x: 1182, endPoint y: 616, distance: 57.0
click at [1182, 616] on td "SGD 30,391.51" at bounding box center [1142, 630] width 118 height 85
copy td "30,391.51"
